Goal: Check status: Check status

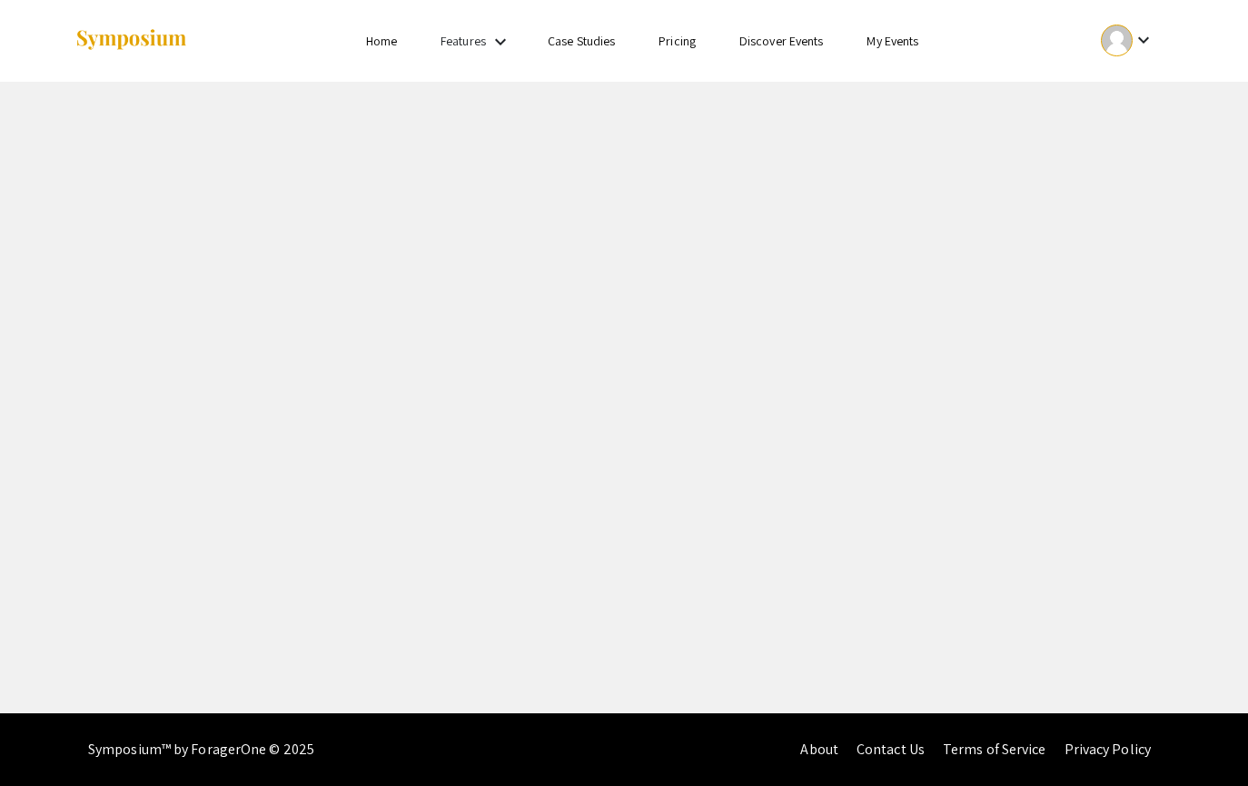
click at [383, 50] on li "Home" at bounding box center [381, 41] width 75 height 22
click at [489, 51] on div "Features keyboard_arrow_down" at bounding box center [477, 42] width 73 height 24
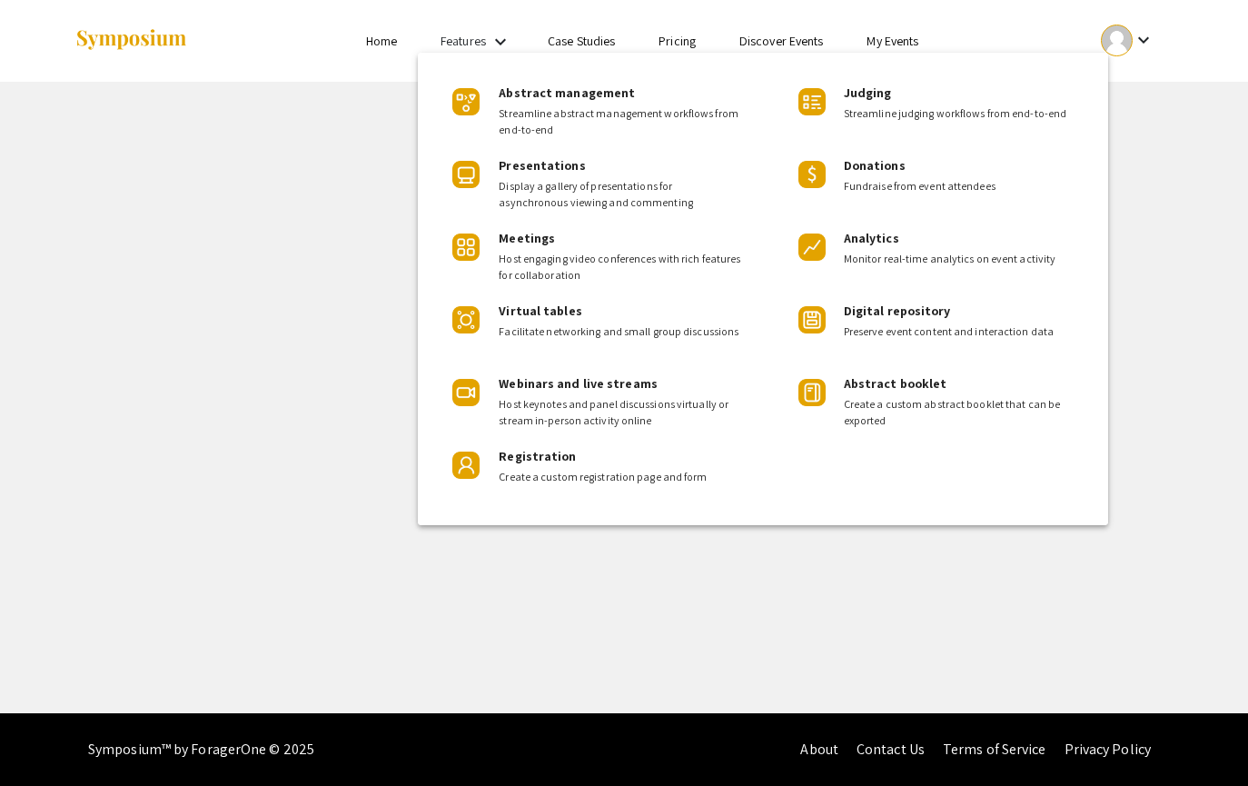
click at [1123, 38] on div at bounding box center [624, 393] width 1248 height 786
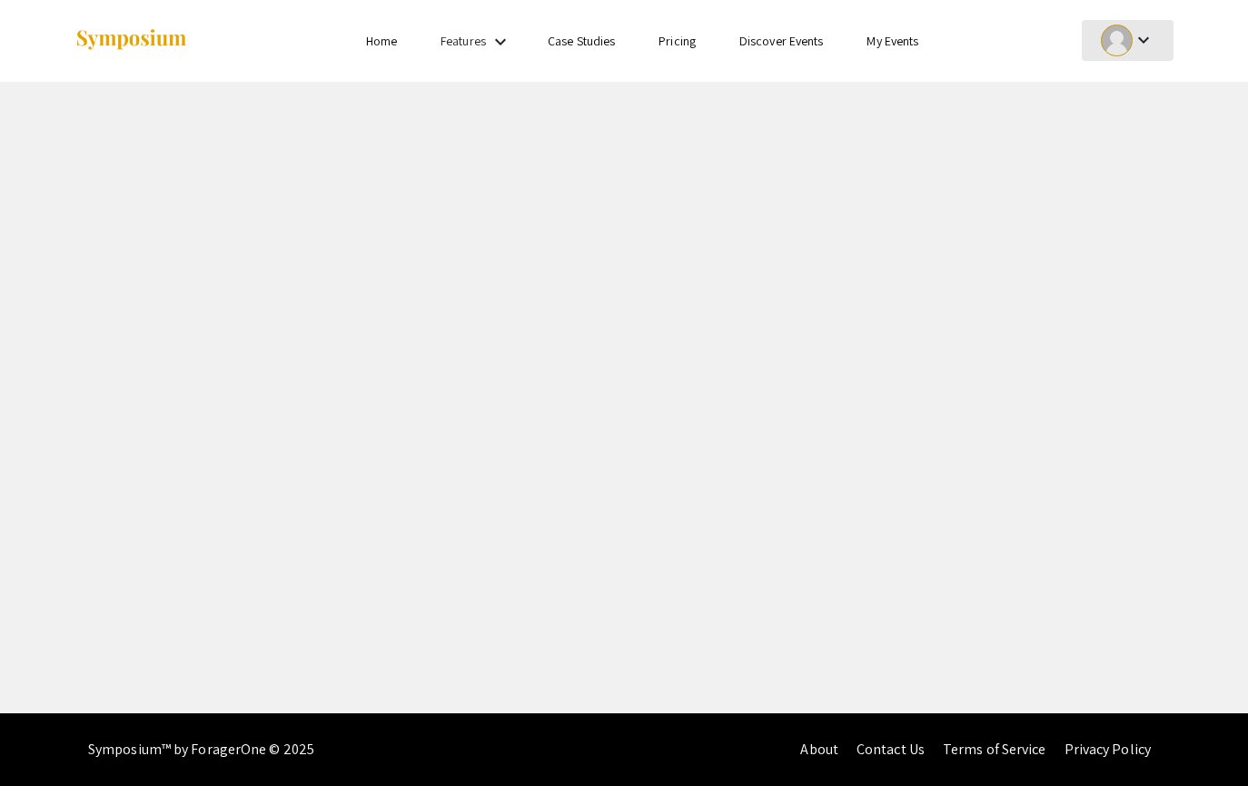
click at [1156, 39] on div "keyboard_arrow_down" at bounding box center [1128, 40] width 63 height 41
click at [1157, 78] on button "My Account" at bounding box center [1138, 90] width 112 height 44
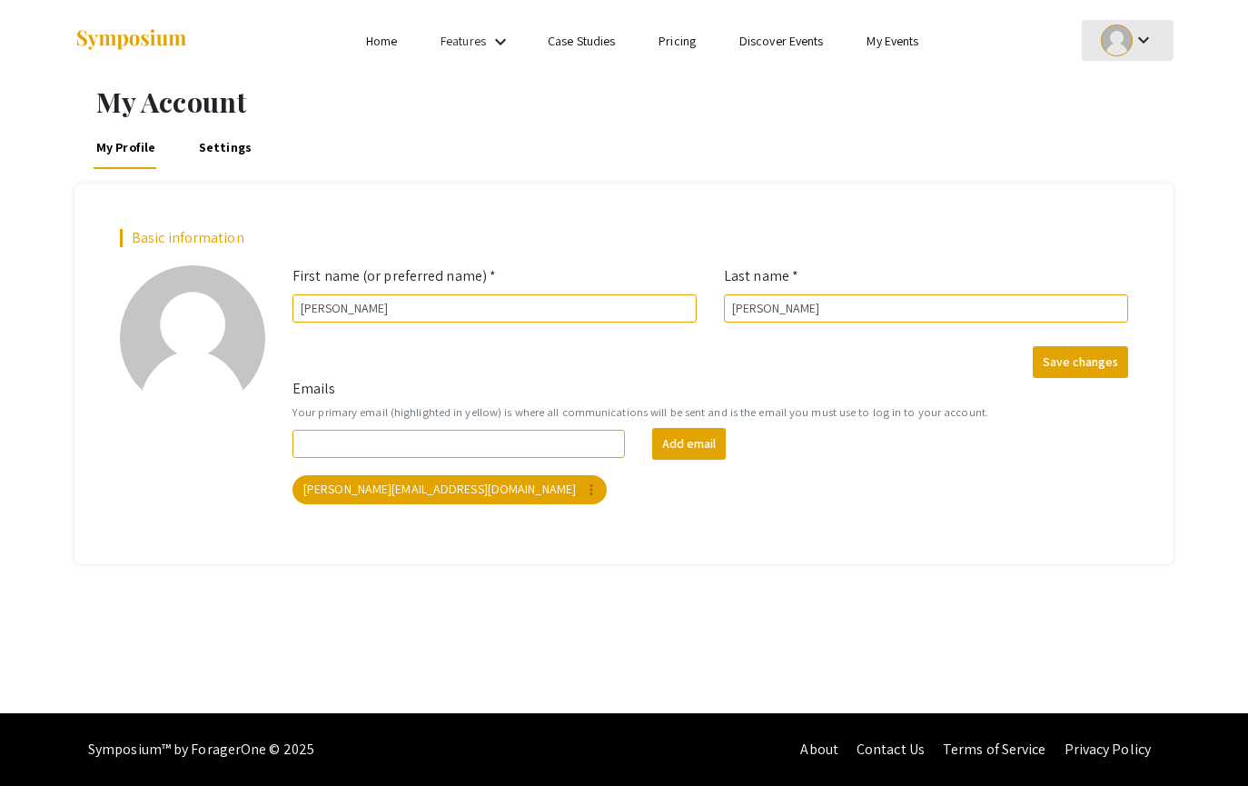
click at [1143, 35] on mat-icon "keyboard_arrow_down" at bounding box center [1144, 40] width 22 height 22
click at [1139, 160] on button "Sign out" at bounding box center [1138, 177] width 112 height 44
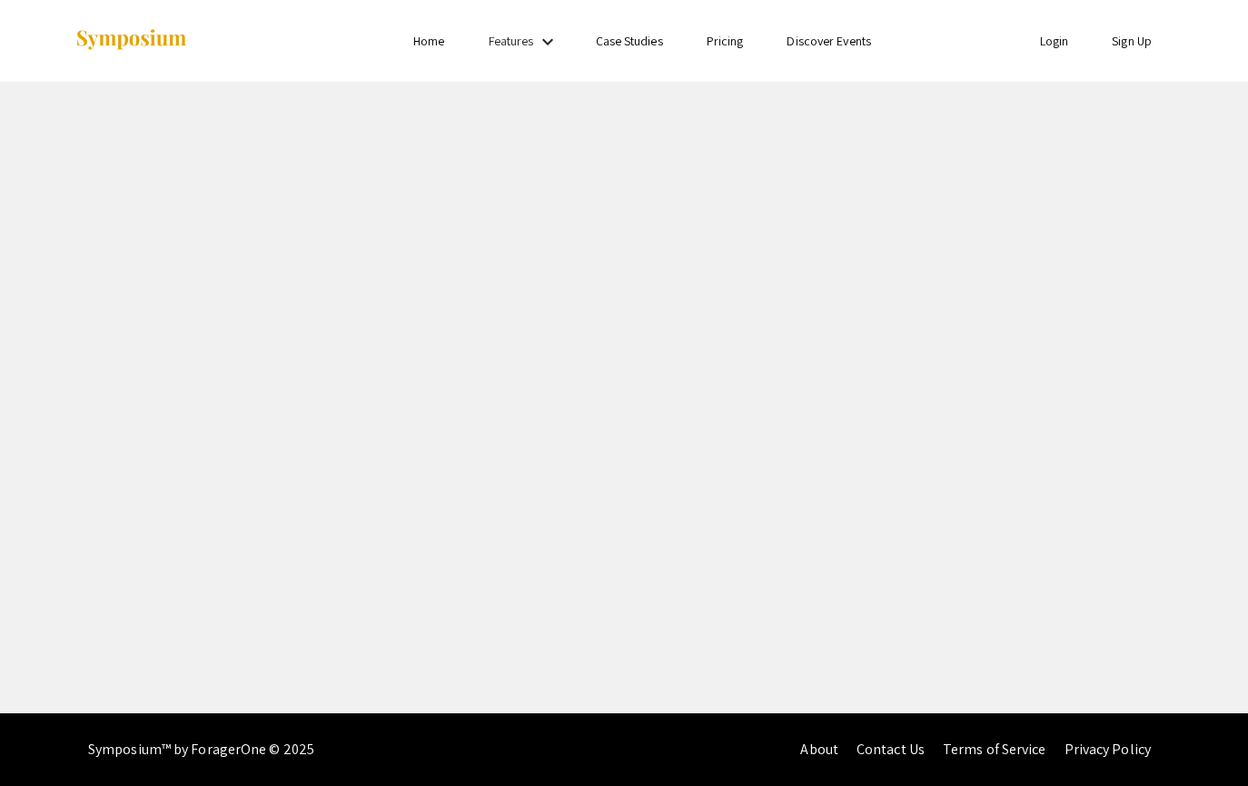
click at [1063, 45] on link "Login" at bounding box center [1054, 41] width 29 height 16
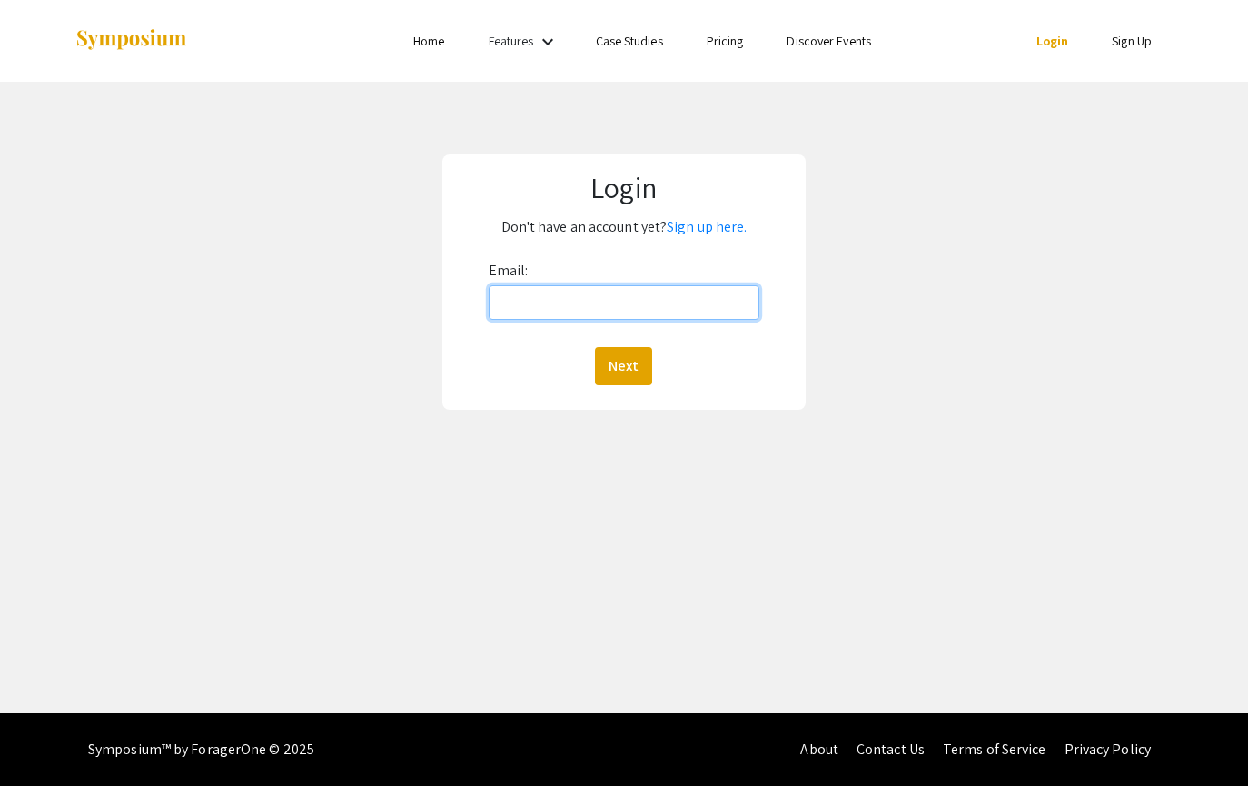
click at [707, 313] on input "Email:" at bounding box center [624, 302] width 271 height 35
type input "[PERSON_NAME][EMAIL_ADDRESS][DOMAIN_NAME]"
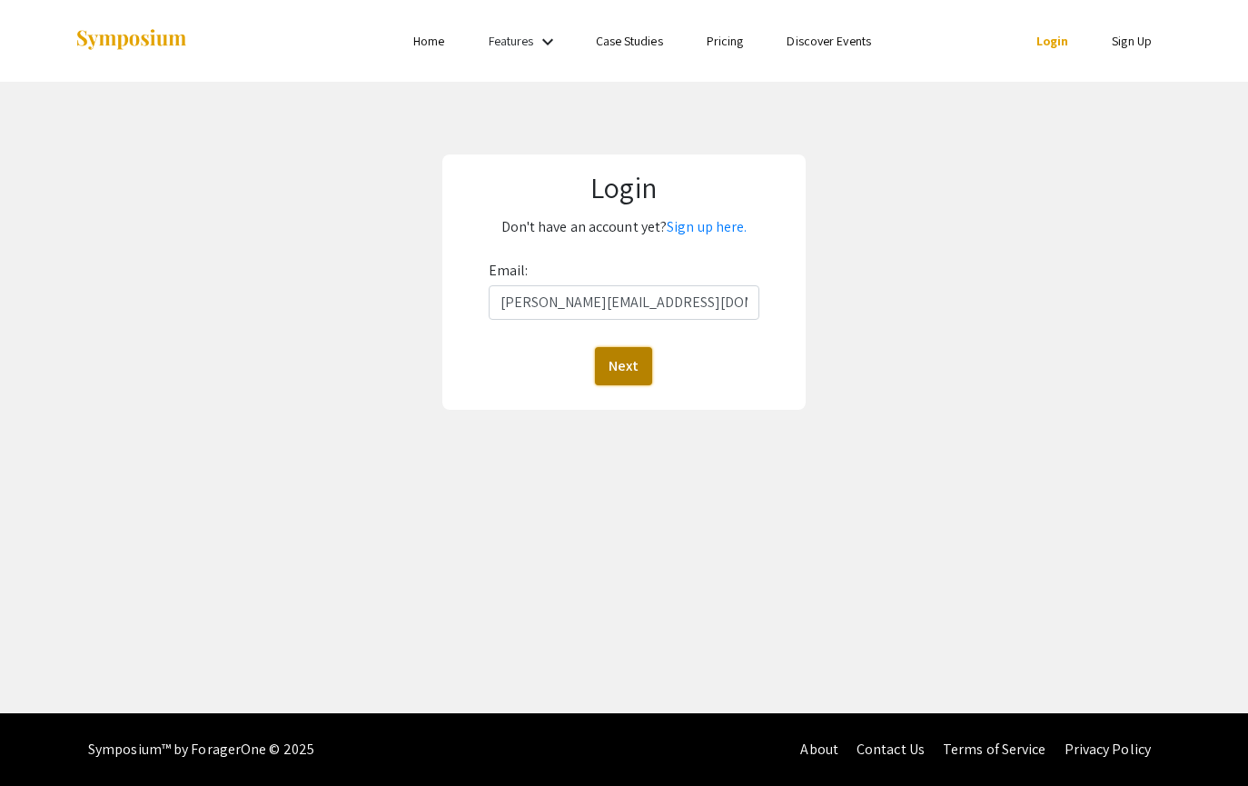
click at [623, 363] on button "Next" at bounding box center [623, 366] width 57 height 38
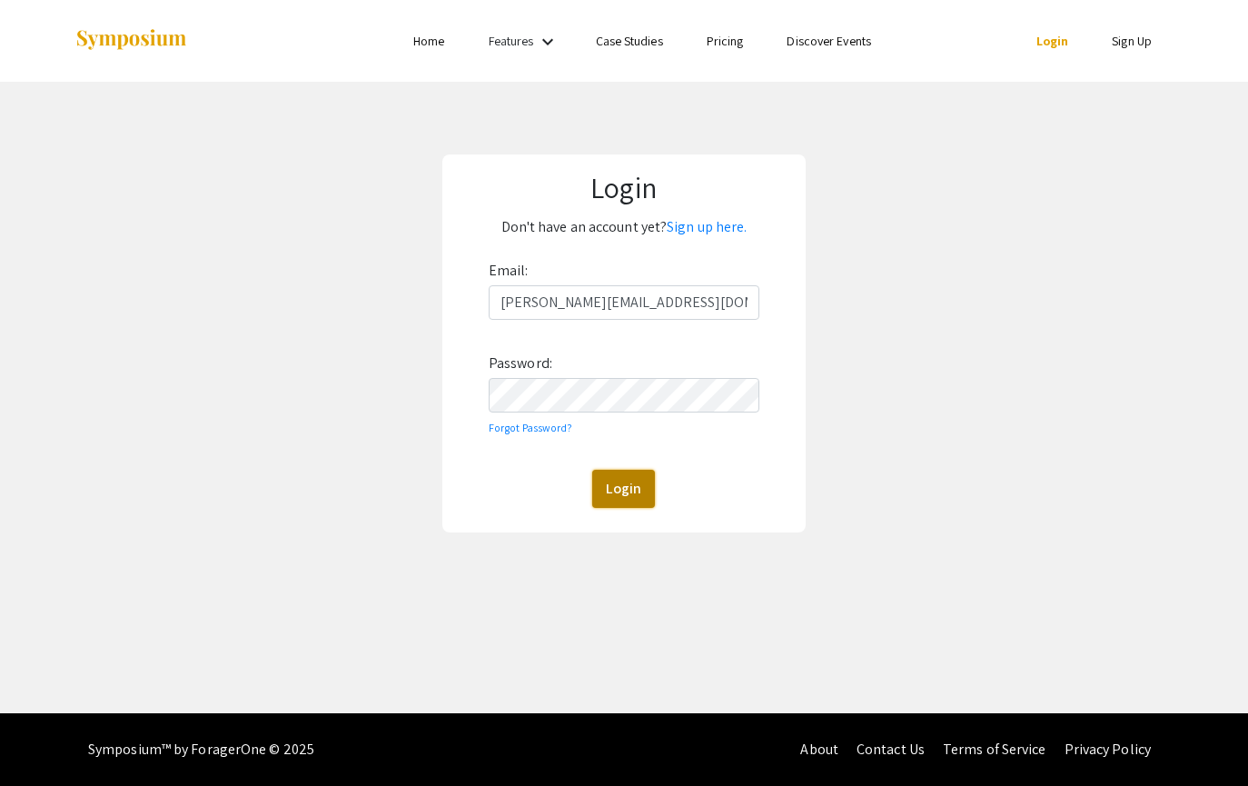
click at [633, 491] on button "Login" at bounding box center [623, 489] width 63 height 38
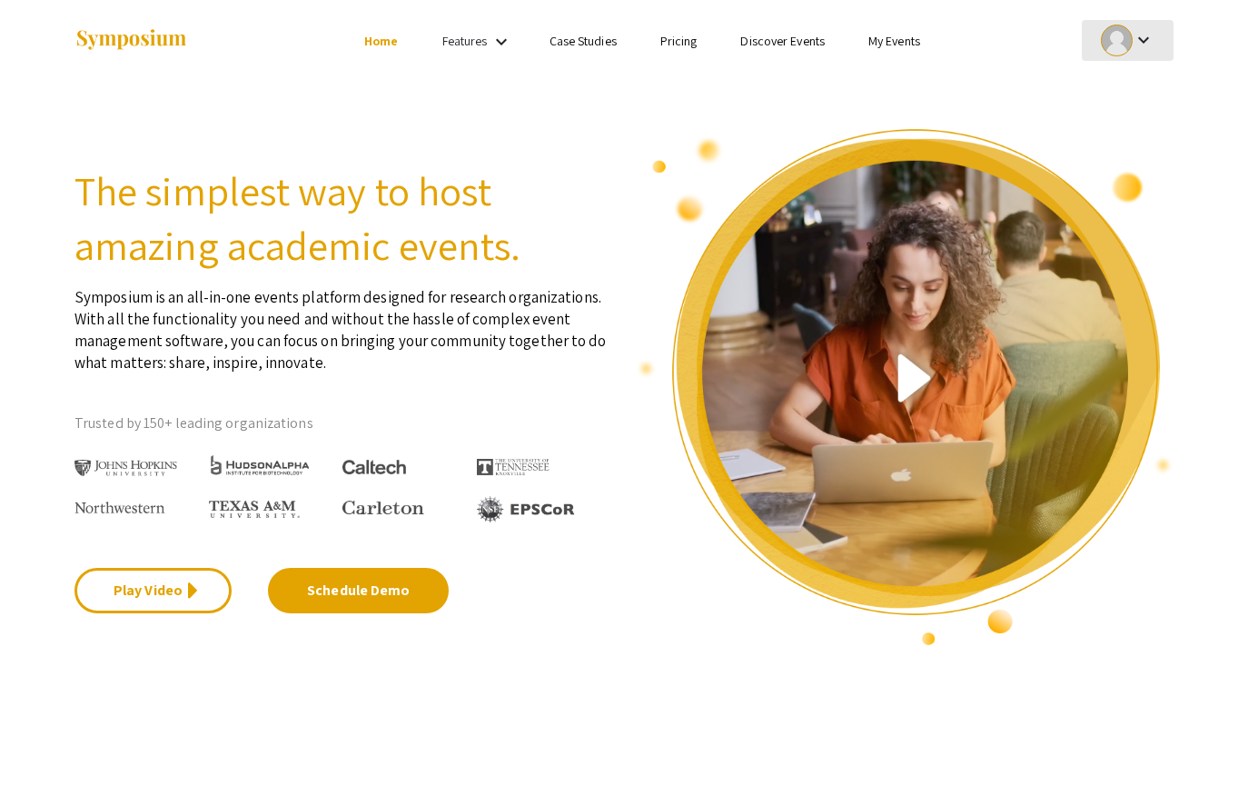
click at [1149, 42] on mat-icon "keyboard_arrow_down" at bounding box center [1144, 40] width 22 height 22
click at [1129, 134] on button "My Submissions" at bounding box center [1138, 134] width 112 height 44
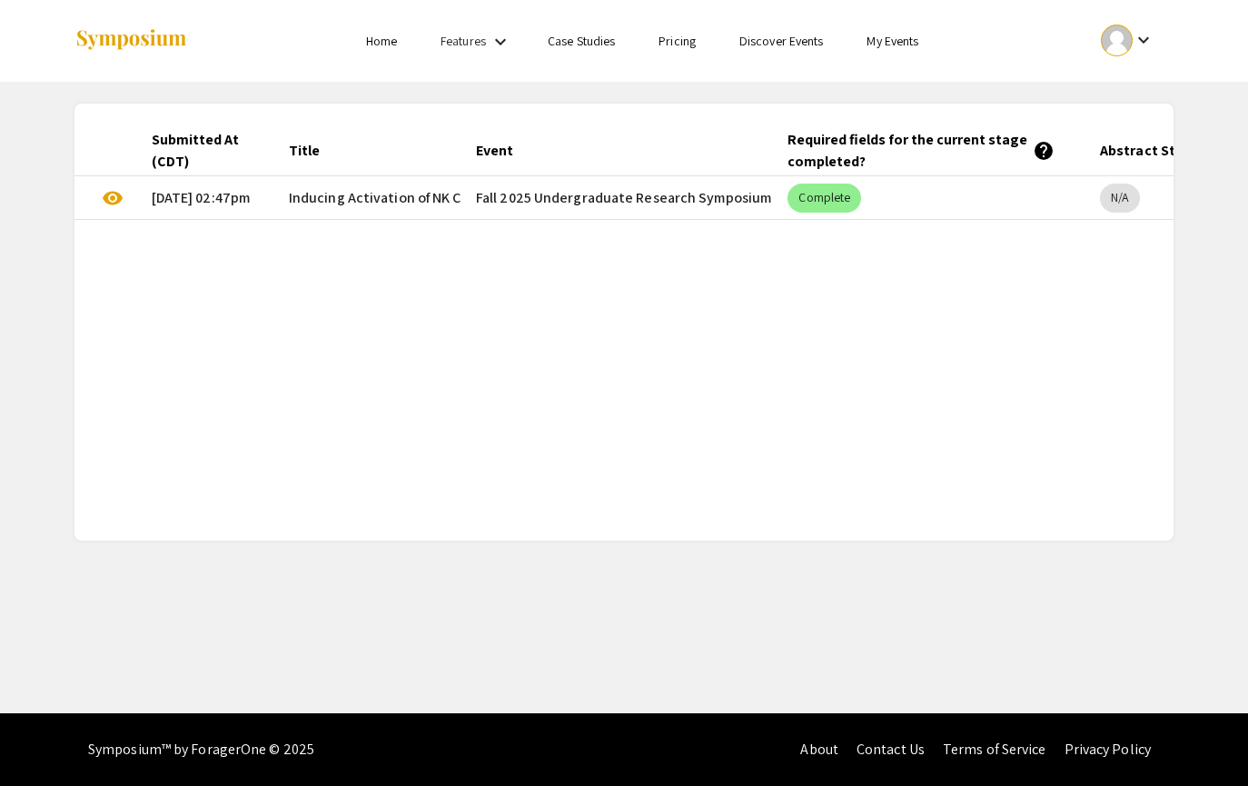
click at [204, 204] on mat-cell "[DATE] 02:47pm" at bounding box center [205, 198] width 137 height 44
click at [776, 194] on mat-cell "Complete" at bounding box center [929, 198] width 313 height 44
click at [852, 198] on mat-chip "Complete" at bounding box center [825, 198] width 74 height 29
click at [720, 198] on mat-cell "Fall 2025 Undergraduate Research Symposium" at bounding box center [618, 198] width 313 height 44
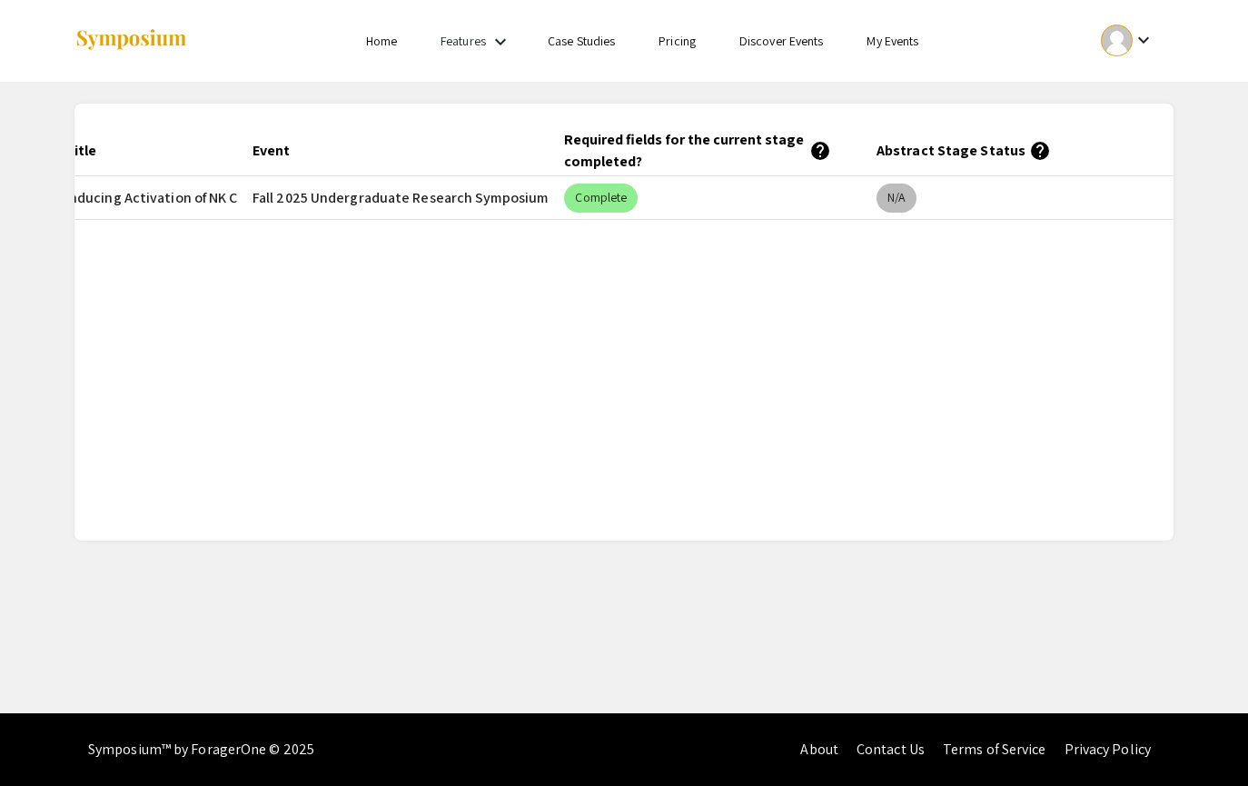
click at [889, 211] on mat-chip "N/A" at bounding box center [897, 198] width 40 height 29
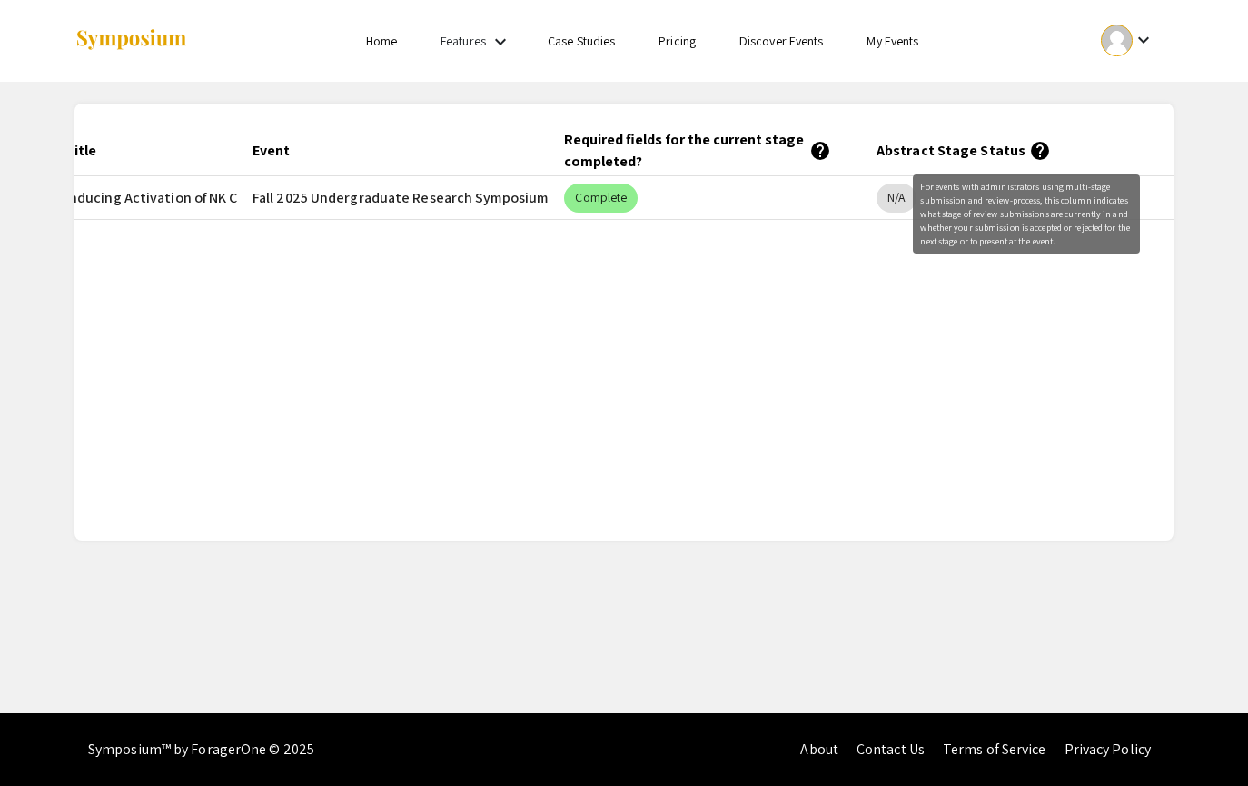
click at [1039, 144] on mat-header-cell "Abstract Stage Status help" at bounding box center [1018, 150] width 313 height 51
click at [1029, 146] on mat-icon "help" at bounding box center [1040, 151] width 22 height 22
click at [898, 187] on mat-chip "N/A" at bounding box center [897, 198] width 40 height 29
